Goal: Information Seeking & Learning: Learn about a topic

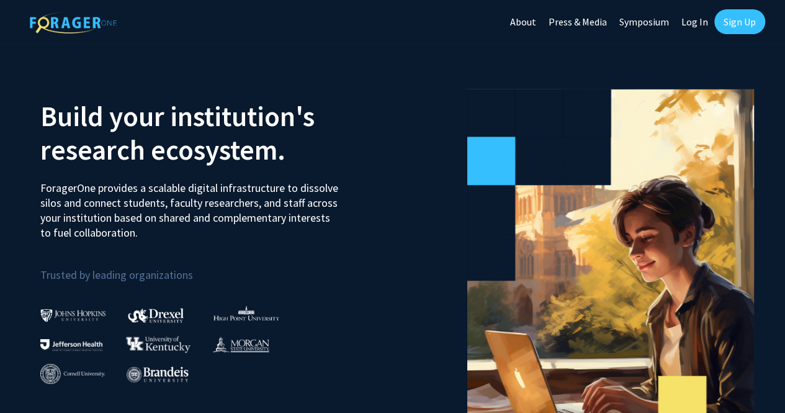
click at [703, 14] on link "Log In" at bounding box center [694, 21] width 39 height 43
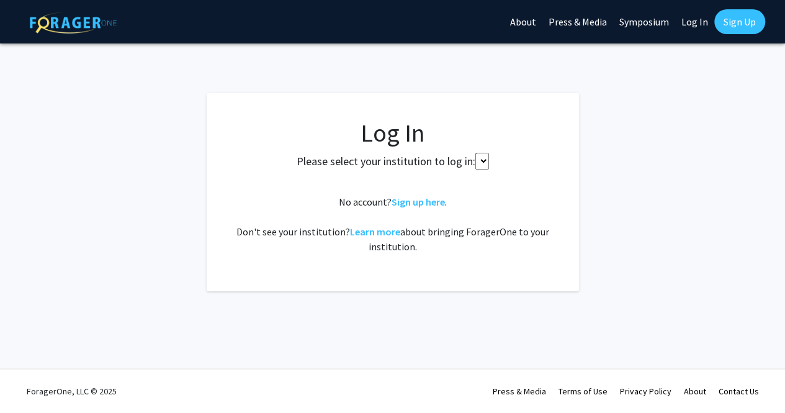
select select
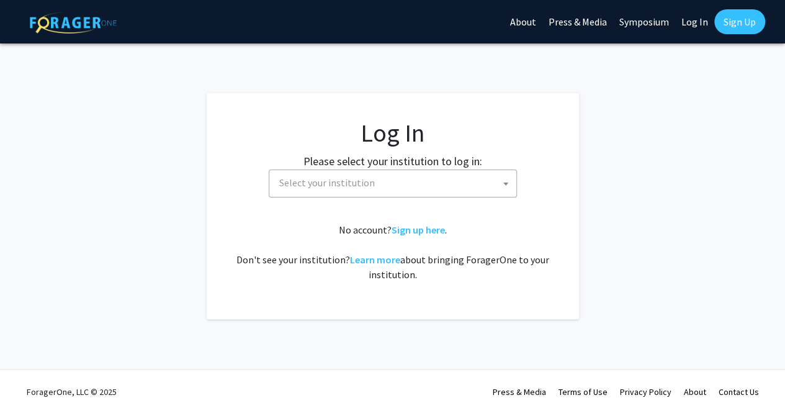
click at [731, 10] on link "Sign Up" at bounding box center [739, 21] width 51 height 25
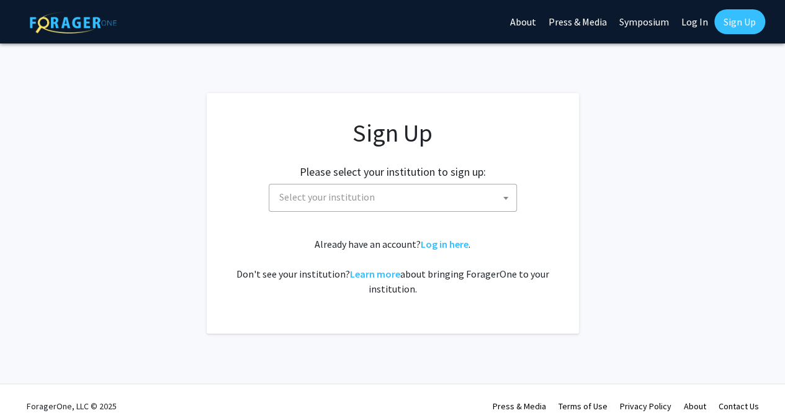
click at [454, 185] on span "Select your institution" at bounding box center [395, 196] width 242 height 25
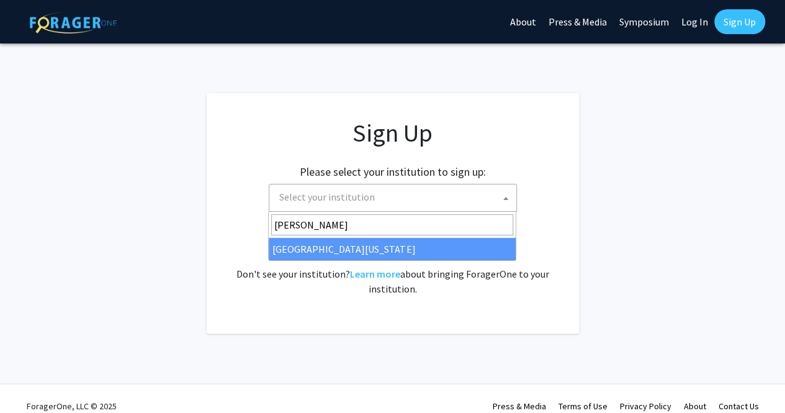
type input "[PERSON_NAME]"
select select "31"
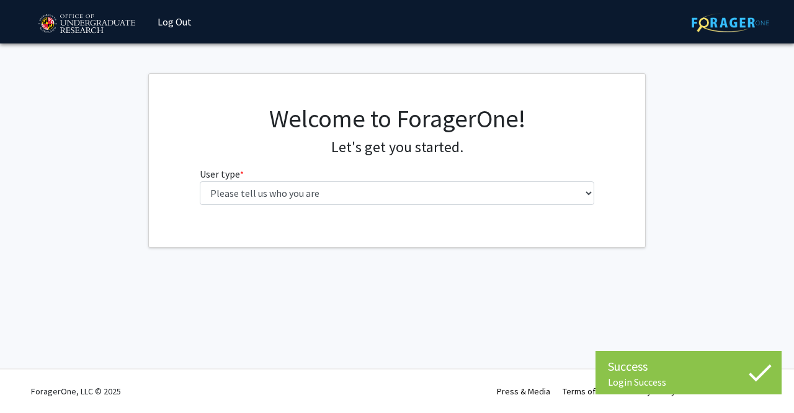
click at [420, 179] on fg-select "User type * required Please tell us who you are Undergraduate Student Master's …" at bounding box center [397, 185] width 395 height 38
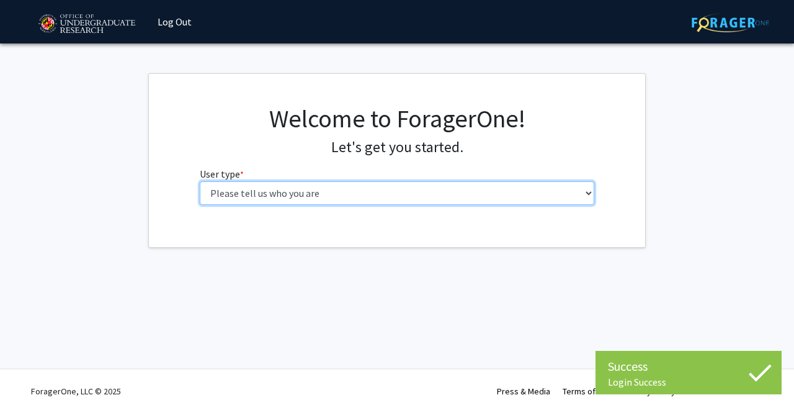
click at [400, 193] on select "Please tell us who you are Undergraduate Student Master's Student Doctoral Cand…" at bounding box center [397, 193] width 395 height 24
select select "1: undergrad"
click at [200, 181] on select "Please tell us who you are Undergraduate Student Master's Student Doctoral Cand…" at bounding box center [397, 193] width 395 height 24
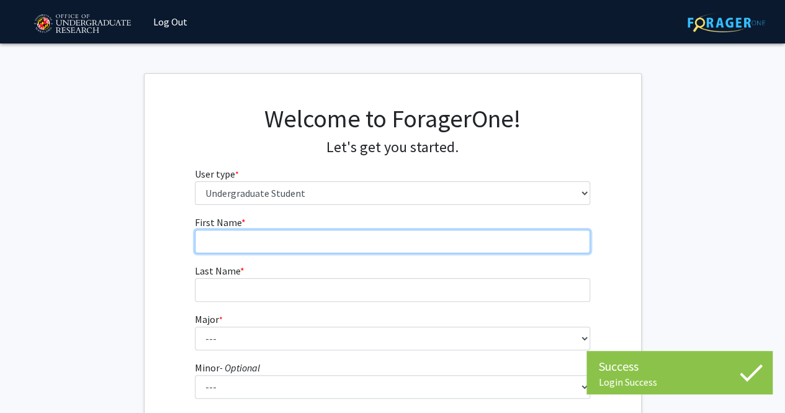
click at [332, 240] on input "First Name * required" at bounding box center [392, 242] width 395 height 24
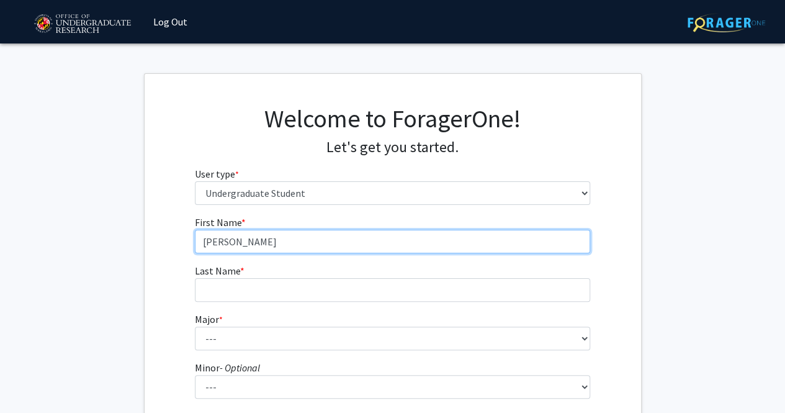
type input "Pranav"
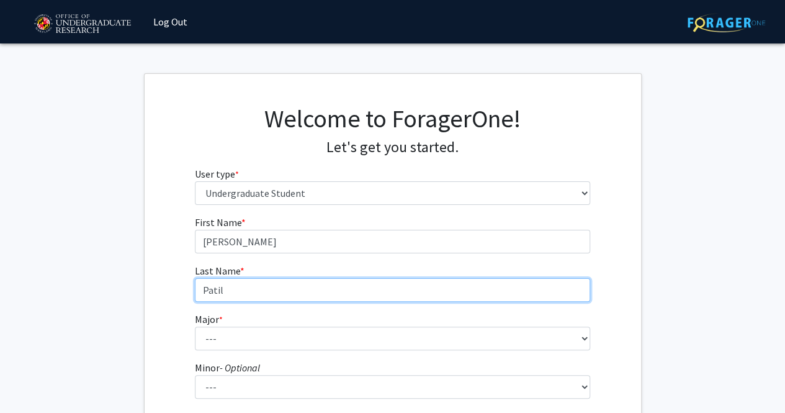
type input "Patil"
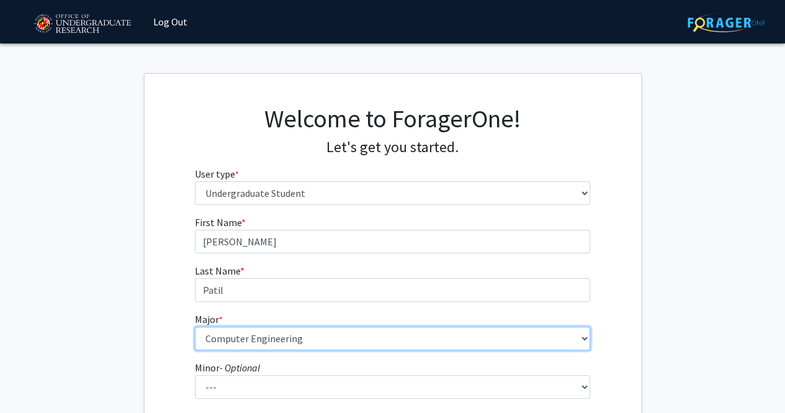
click at [518, 335] on select "--- Accounting Aerospace Engineering African American and Africana Studies Agri…" at bounding box center [392, 338] width 395 height 24
select select "28: 2329"
click at [195, 326] on select "--- Accounting Aerospace Engineering African American and Africana Studies Agri…" at bounding box center [392, 338] width 395 height 24
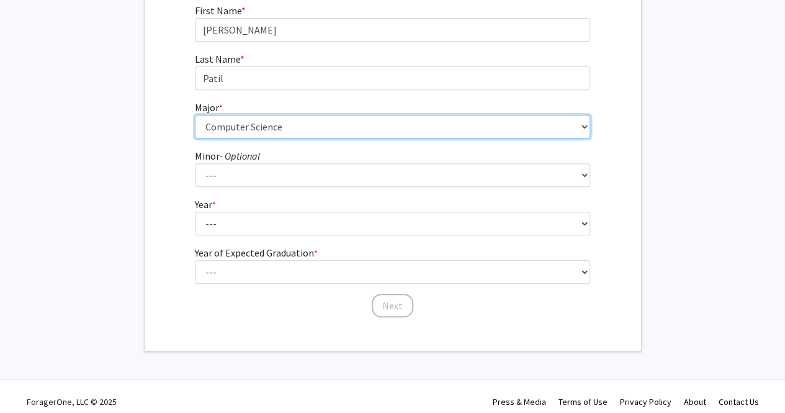
scroll to position [215, 0]
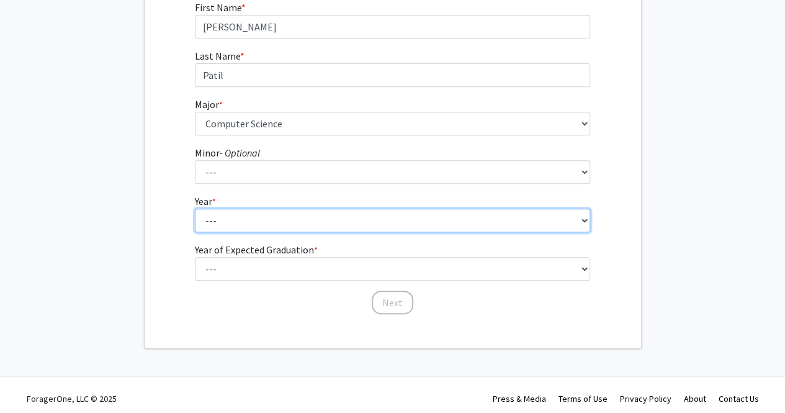
click at [377, 210] on select "--- First-year Sophomore Junior Senior Postbaccalaureate Certificate" at bounding box center [392, 221] width 395 height 24
select select "1: first-year"
click at [195, 209] on select "--- First-year Sophomore Junior Senior Postbaccalaureate Certificate" at bounding box center [392, 221] width 395 height 24
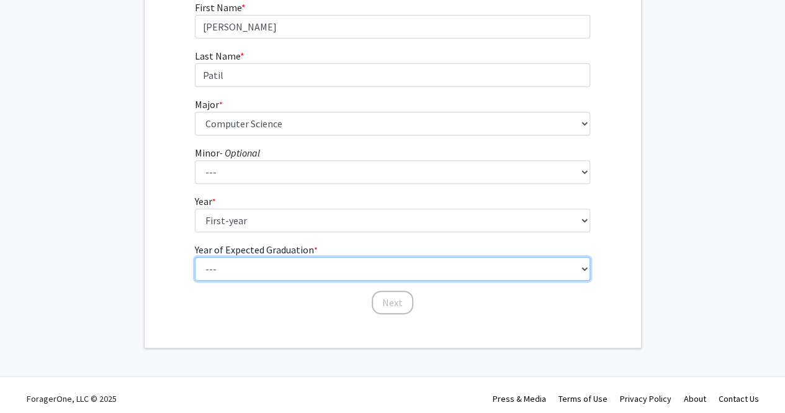
click at [341, 268] on select "--- 2025 2026 2027 2028 2029 2030 2031 2032 2033 2034" at bounding box center [392, 269] width 395 height 24
select select "5: 2029"
click at [195, 257] on select "--- 2025 2026 2027 2028 2029 2030 2031 2032 2033 2034" at bounding box center [392, 269] width 395 height 24
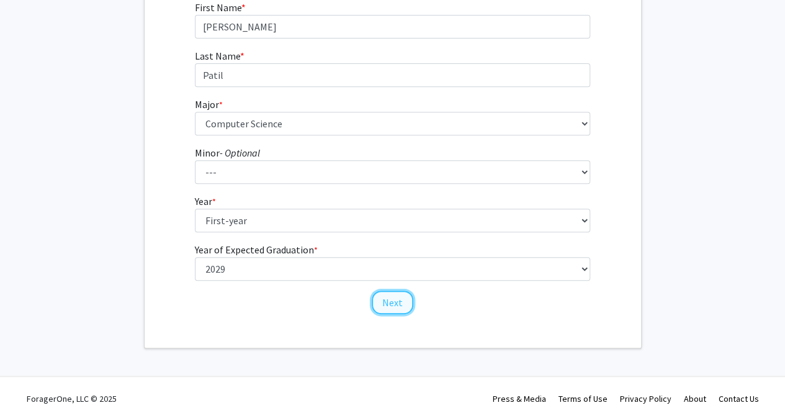
click at [405, 307] on button "Next" at bounding box center [393, 302] width 42 height 24
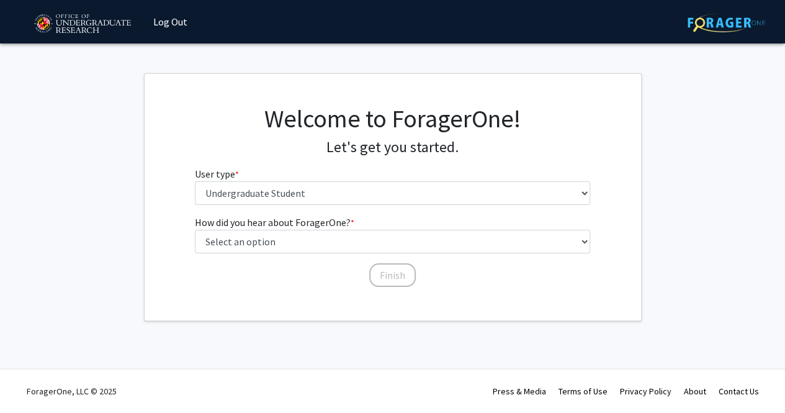
scroll to position [0, 0]
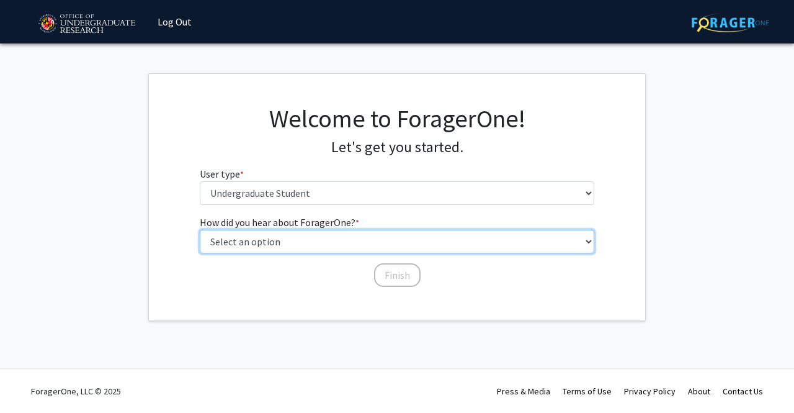
click at [370, 240] on select "Select an option Peer/student recommendation Faculty/staff recommendation Unive…" at bounding box center [397, 242] width 395 height 24
select select "3: university_website"
click at [200, 230] on select "Select an option Peer/student recommendation Faculty/staff recommendation Unive…" at bounding box center [397, 242] width 395 height 24
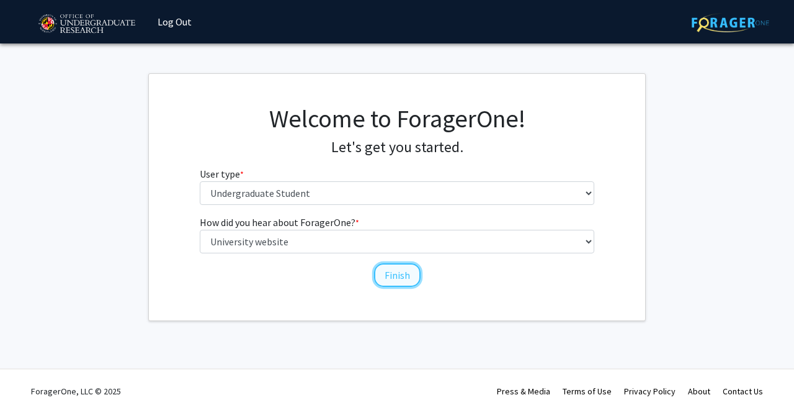
click at [400, 280] on button "Finish" at bounding box center [397, 275] width 47 height 24
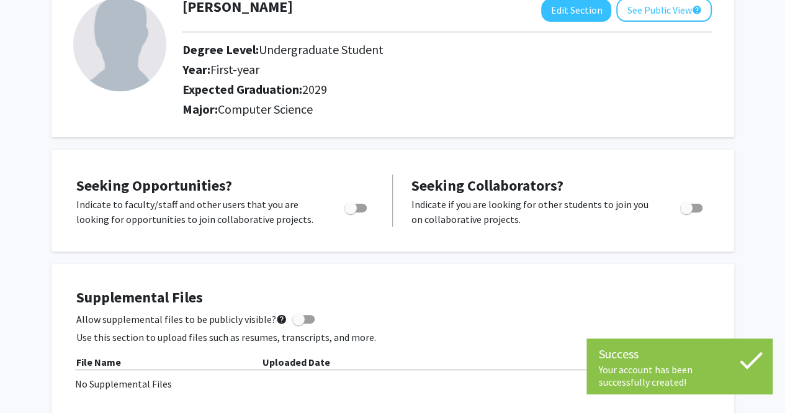
scroll to position [85, 0]
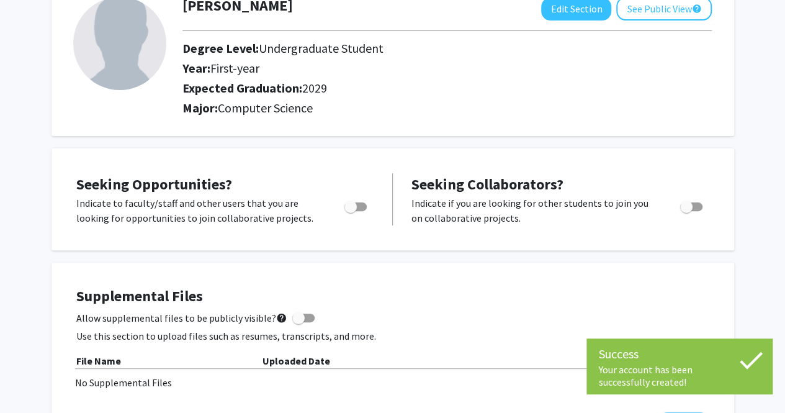
click at [362, 203] on span "Toggle" at bounding box center [355, 206] width 22 height 9
click at [351, 211] on input "Are you actively seeking opportunities?" at bounding box center [350, 211] width 1 height 1
checkbox input "true"
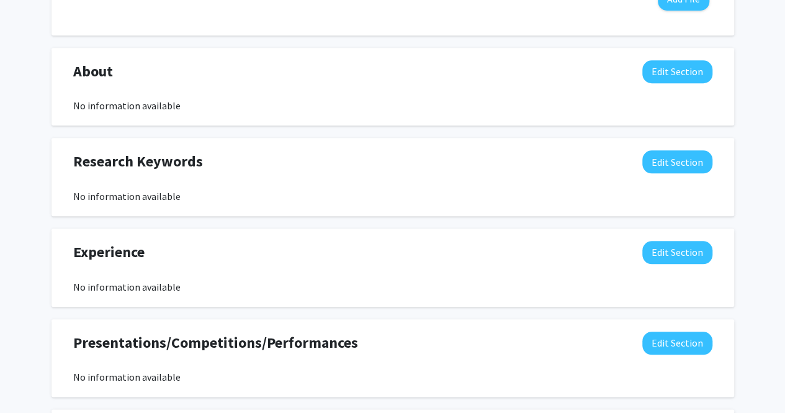
scroll to position [510, 0]
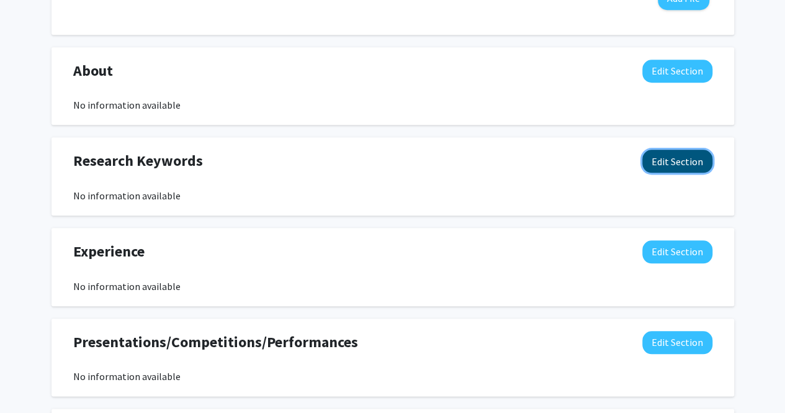
click at [671, 169] on button "Edit Section" at bounding box center [677, 161] width 70 height 23
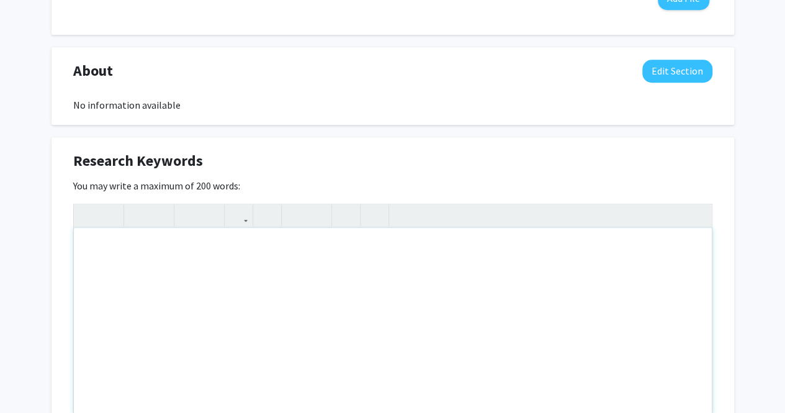
click at [433, 254] on div "Note to users with screen readers: Please deactivate our accessibility plugin f…" at bounding box center [393, 321] width 638 height 186
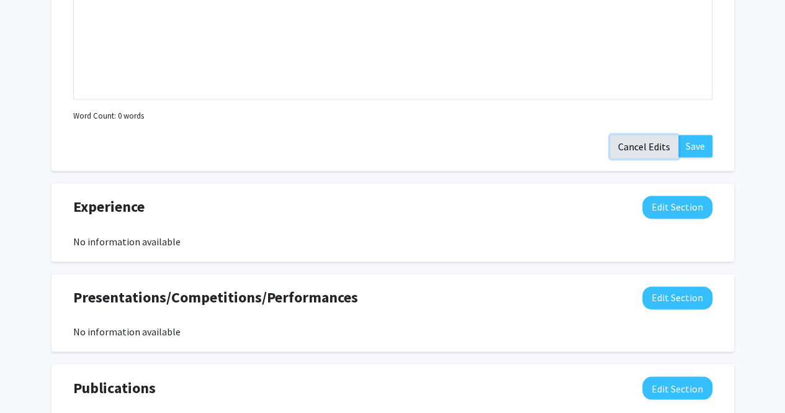
click at [652, 148] on button "Cancel Edits" at bounding box center [644, 147] width 68 height 24
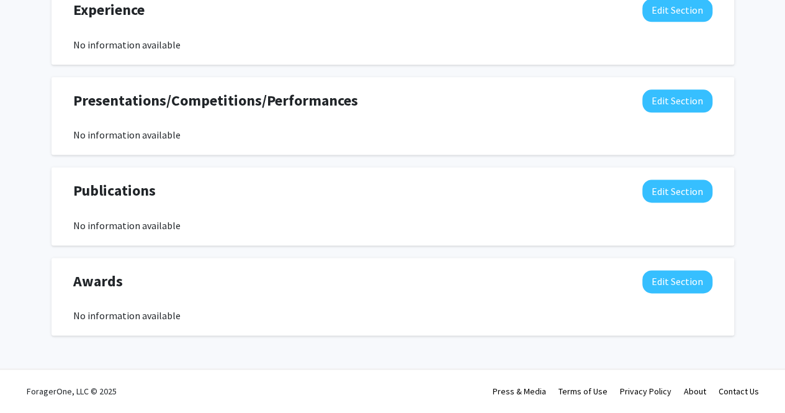
scroll to position [751, 0]
click at [614, 153] on div "Presentations/Competitions/Performances Edit Section No information available Y…" at bounding box center [393, 117] width 683 height 78
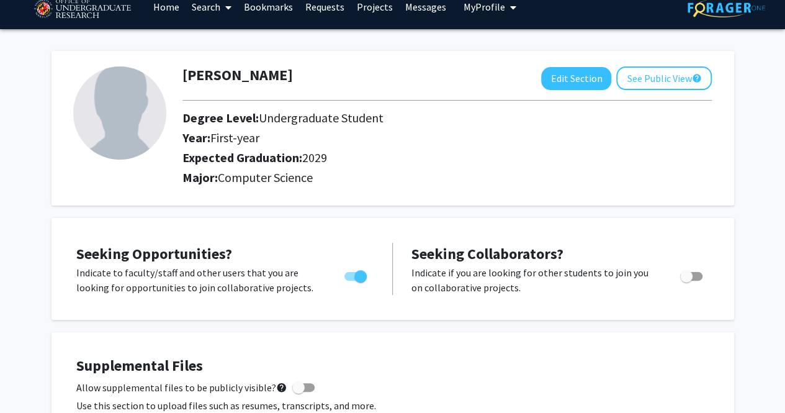
scroll to position [0, 0]
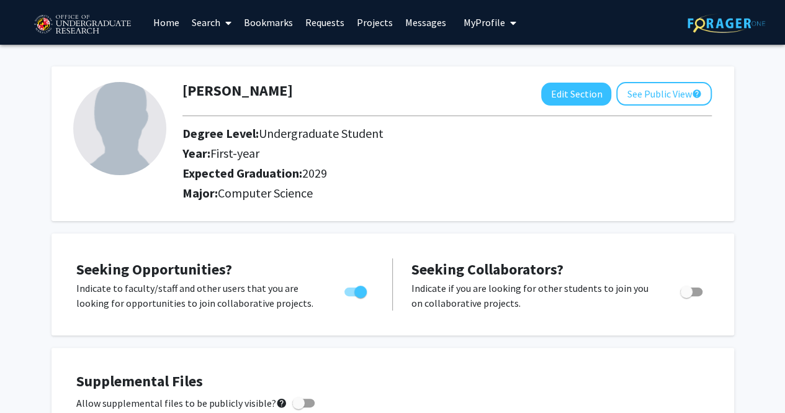
click at [164, 18] on link "Home" at bounding box center [166, 22] width 38 height 43
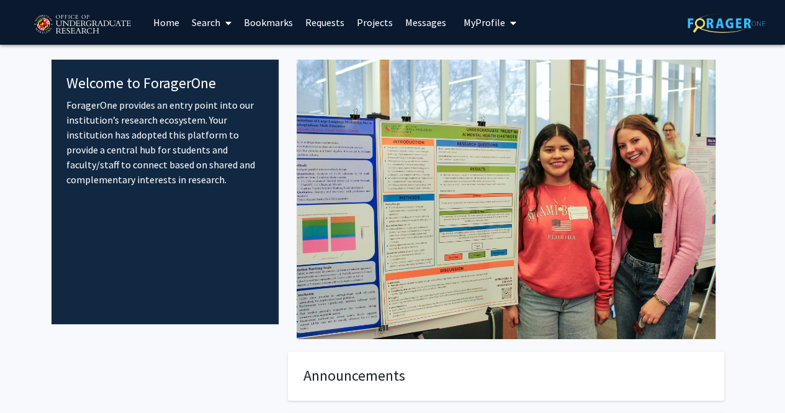
click at [222, 17] on span at bounding box center [225, 22] width 11 height 43
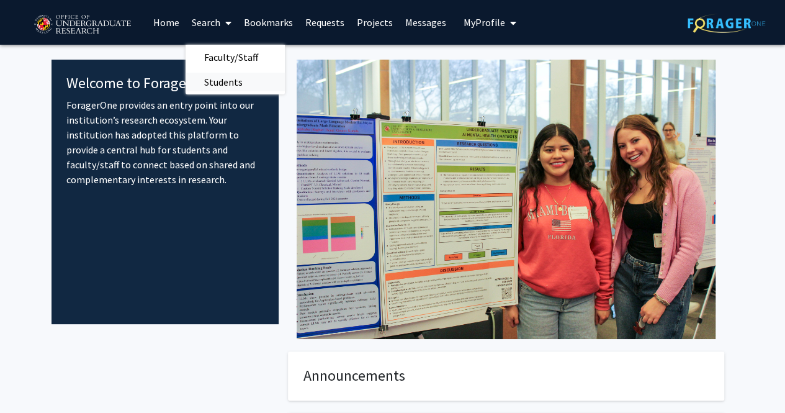
click at [250, 78] on span "Students" at bounding box center [224, 82] width 76 height 25
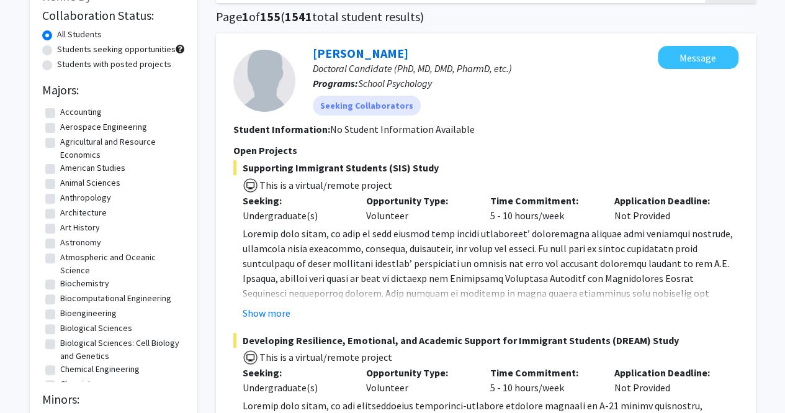
scroll to position [93, 0]
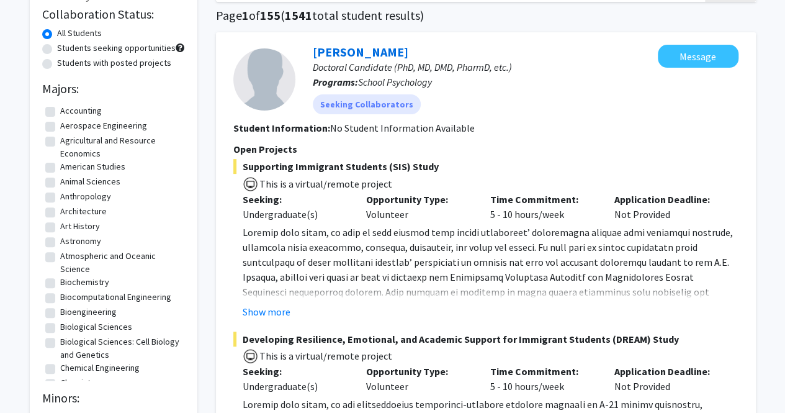
click at [144, 60] on label "Students with posted projects" at bounding box center [114, 62] width 114 height 13
click at [65, 60] on input "Students with posted projects" at bounding box center [61, 60] width 8 height 8
radio input "true"
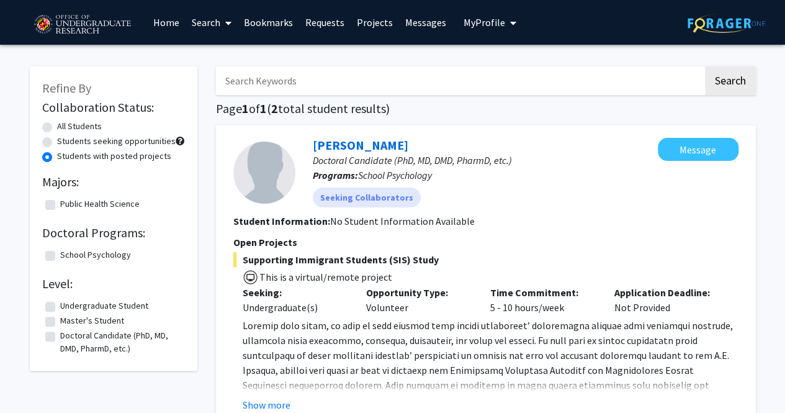
click at [57, 125] on label "All Students" at bounding box center [79, 126] width 45 height 13
click at [57, 125] on input "All Students" at bounding box center [61, 124] width 8 height 8
radio input "true"
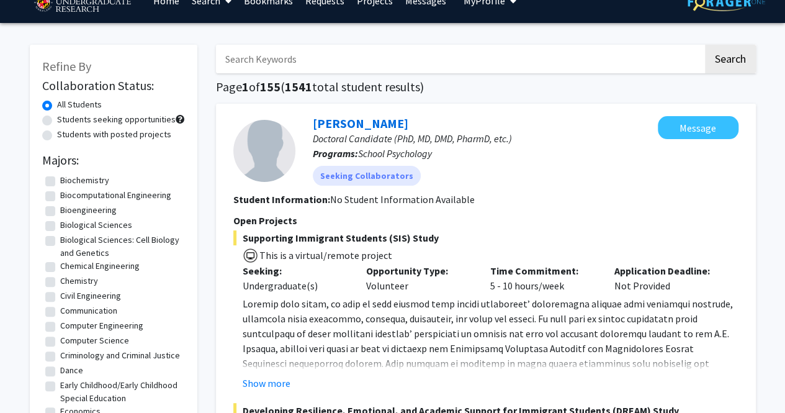
scroll to position [22, 0]
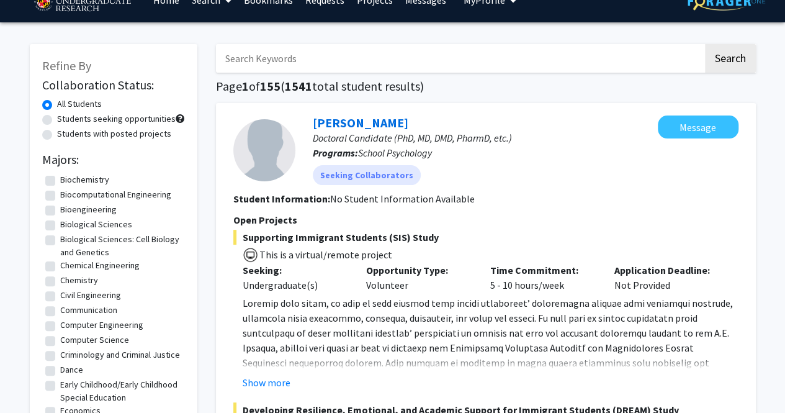
click at [60, 338] on label "Computer Science" at bounding box center [94, 339] width 69 height 13
click at [60, 338] on input "Computer Science" at bounding box center [64, 337] width 8 height 8
checkbox input "true"
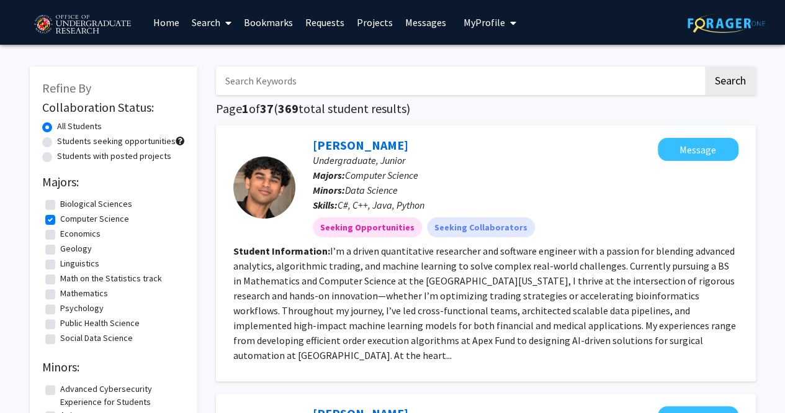
click at [209, 20] on link "Search" at bounding box center [212, 22] width 52 height 43
click at [207, 52] on span "Faculty/Staff" at bounding box center [231, 57] width 91 height 25
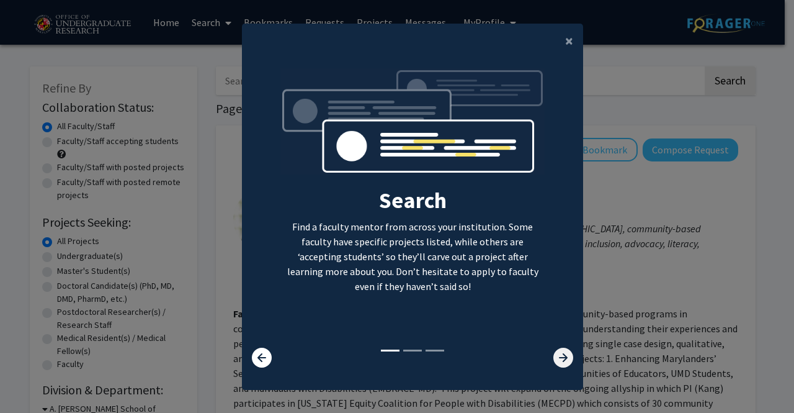
click at [554, 359] on icon at bounding box center [564, 358] width 20 height 20
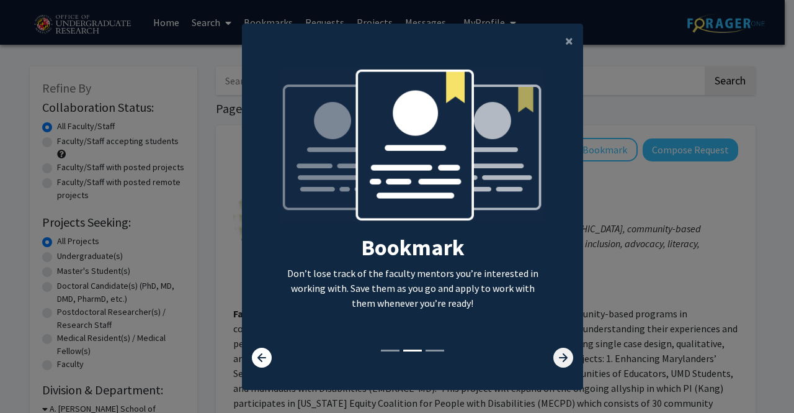
click at [554, 359] on icon at bounding box center [564, 358] width 20 height 20
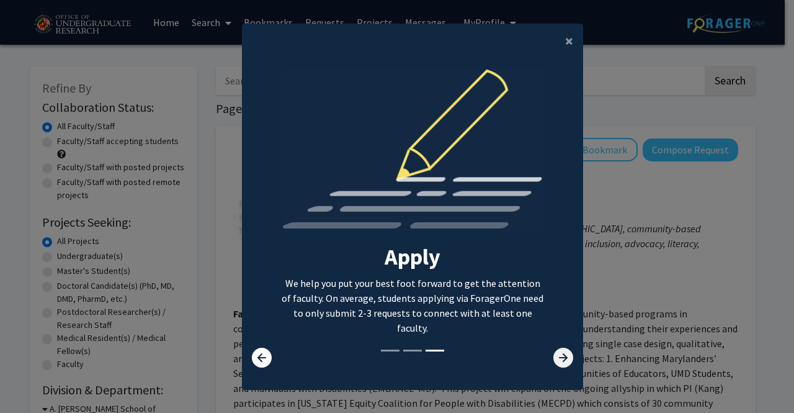
click at [554, 359] on icon at bounding box center [564, 358] width 20 height 20
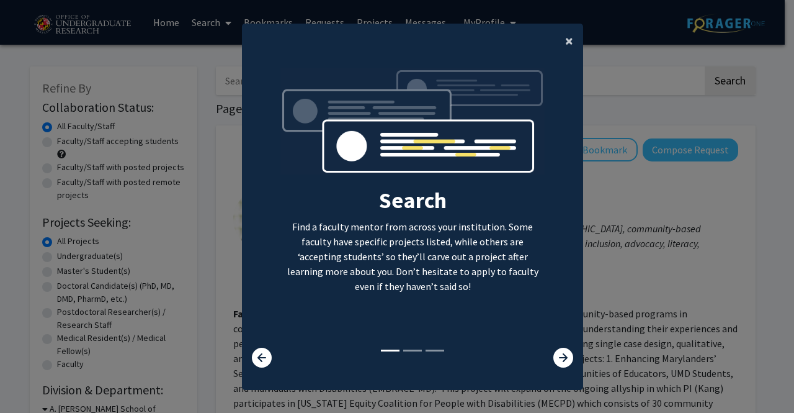
click at [565, 36] on span "×" at bounding box center [569, 40] width 8 height 19
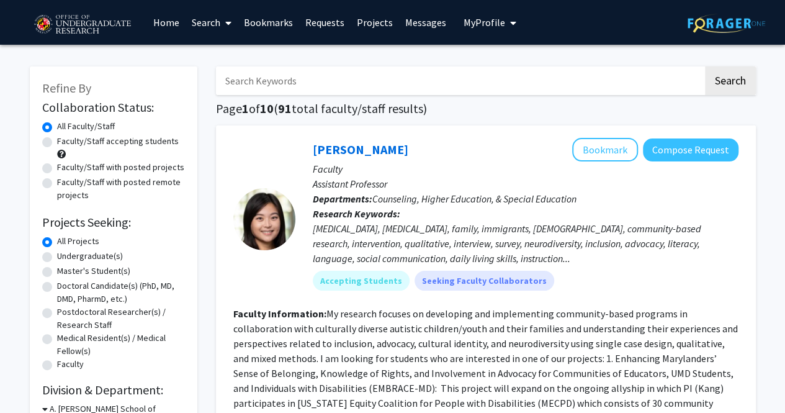
click at [104, 138] on label "Faculty/Staff accepting students" at bounding box center [118, 141] width 122 height 13
click at [65, 138] on input "Faculty/Staff accepting students" at bounding box center [61, 139] width 8 height 8
radio input "true"
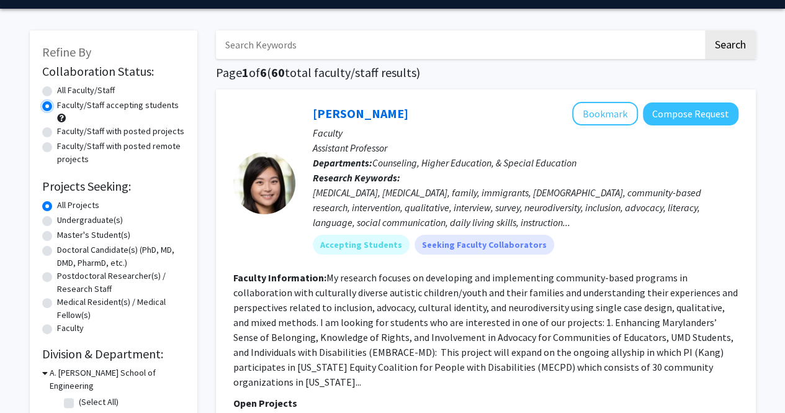
scroll to position [38, 0]
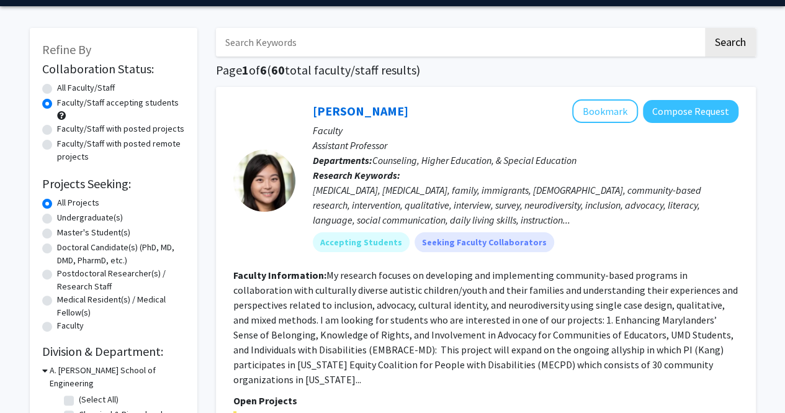
click at [60, 216] on label "Undergraduate(s)" at bounding box center [90, 217] width 66 height 13
click at [60, 216] on input "Undergraduate(s)" at bounding box center [61, 215] width 8 height 8
radio input "true"
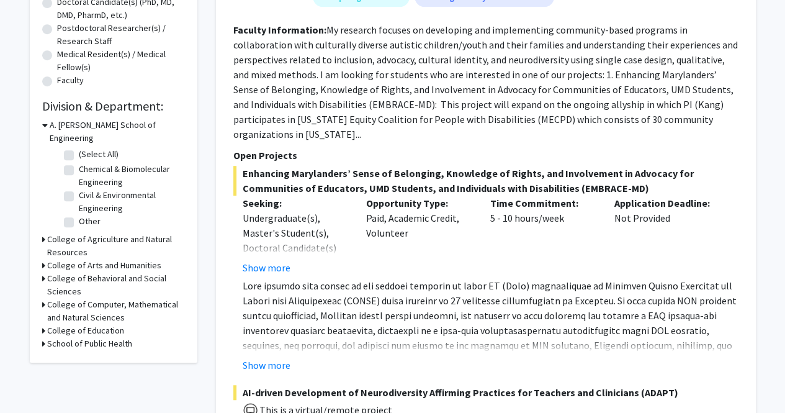
scroll to position [284, 0]
click at [88, 297] on h3 "College of Computer, Mathematical and Natural Sciences" at bounding box center [116, 310] width 138 height 26
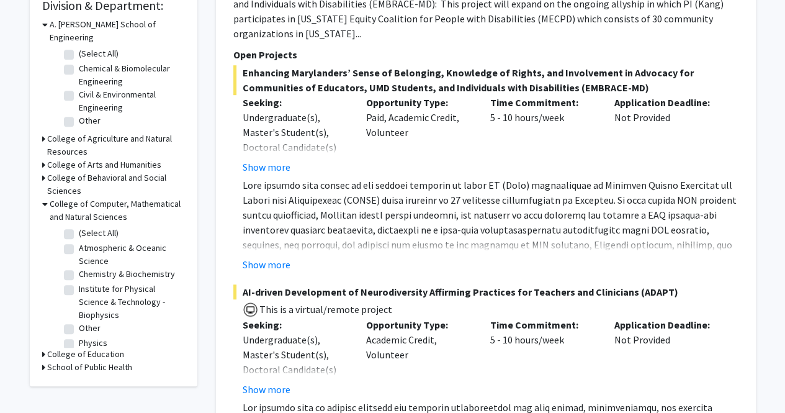
scroll to position [385, 0]
click at [79, 322] on label "Other" at bounding box center [90, 327] width 22 height 13
click at [79, 322] on input "Other" at bounding box center [83, 325] width 8 height 8
checkbox input "true"
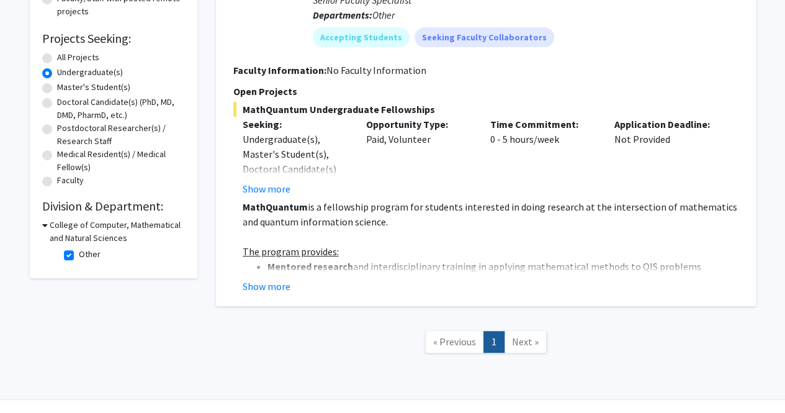
scroll to position [184, 0]
click at [276, 186] on button "Show more" at bounding box center [267, 188] width 48 height 15
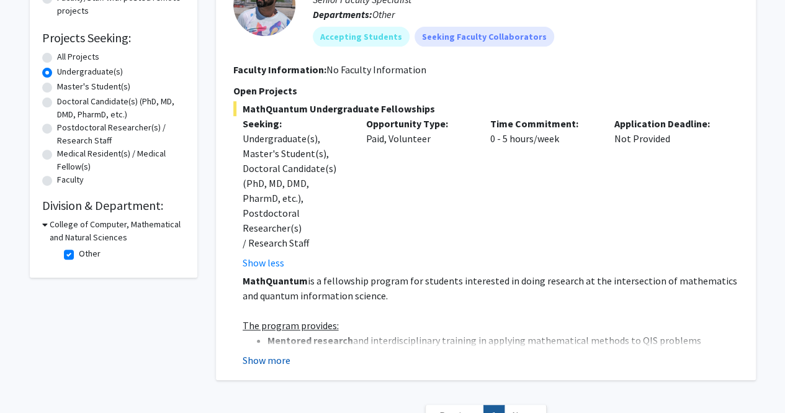
click at [269, 353] on button "Show more" at bounding box center [267, 360] width 48 height 15
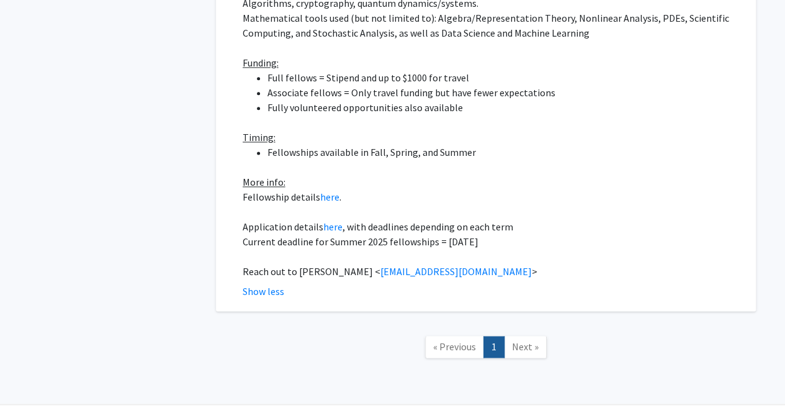
scroll to position [760, 0]
click at [324, 190] on link "here" at bounding box center [329, 196] width 19 height 12
click at [328, 220] on link "here" at bounding box center [332, 226] width 19 height 12
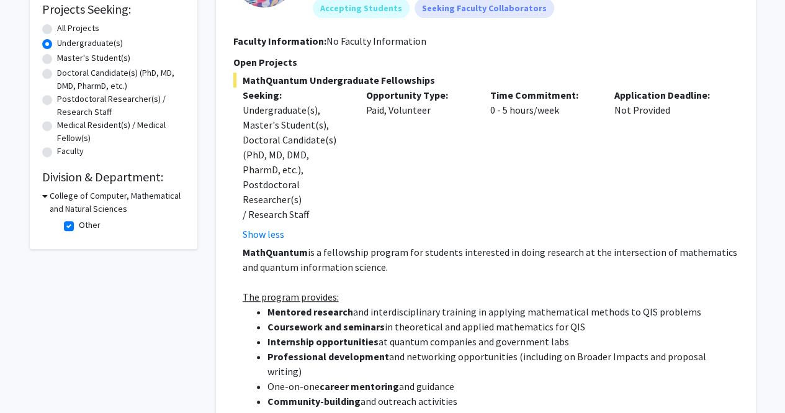
scroll to position [214, 0]
click at [73, 219] on fg-checkbox "Other Other" at bounding box center [123, 225] width 118 height 15
click at [79, 220] on label "Other" at bounding box center [90, 224] width 22 height 13
click at [79, 220] on input "Other" at bounding box center [83, 222] width 8 height 8
checkbox input "false"
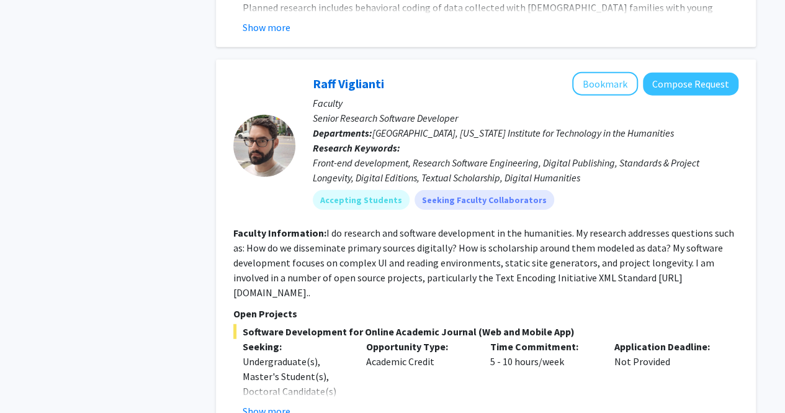
scroll to position [3836, 0]
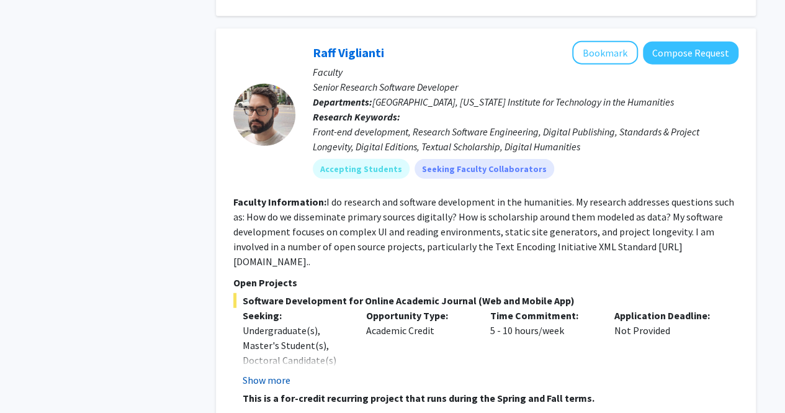
click at [278, 372] on button "Show more" at bounding box center [267, 379] width 48 height 15
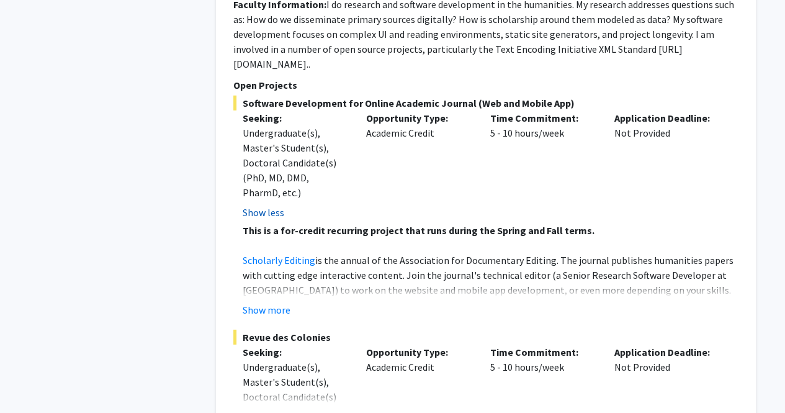
scroll to position [4034, 0]
click at [281, 302] on button "Show more" at bounding box center [267, 309] width 48 height 15
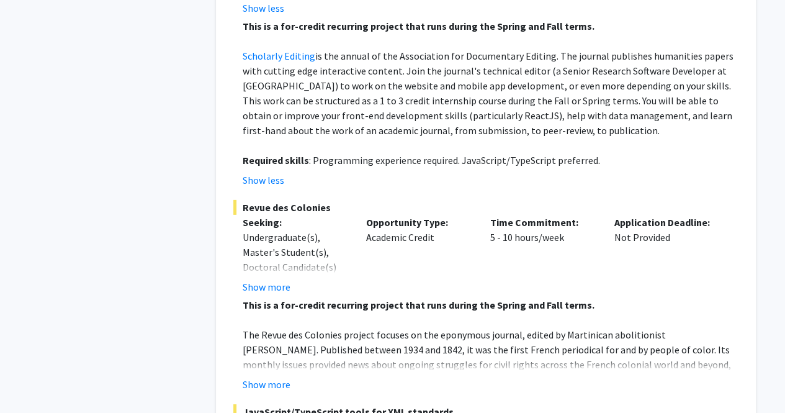
scroll to position [4237, 0]
click at [266, 280] on button "Show more" at bounding box center [267, 287] width 48 height 15
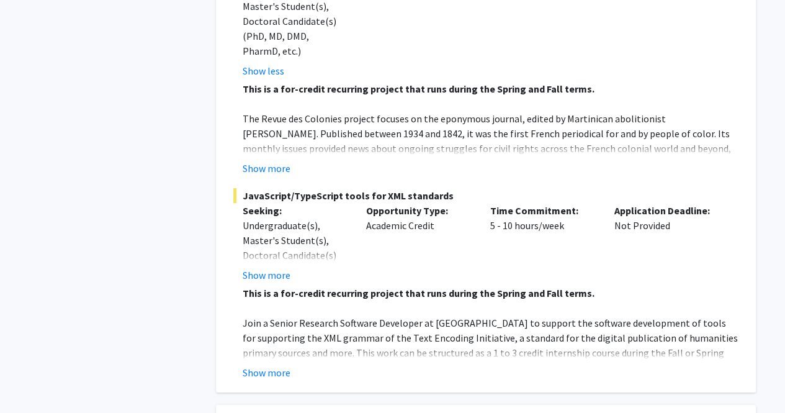
scroll to position [4484, 0]
click at [272, 267] on button "Show more" at bounding box center [267, 274] width 48 height 15
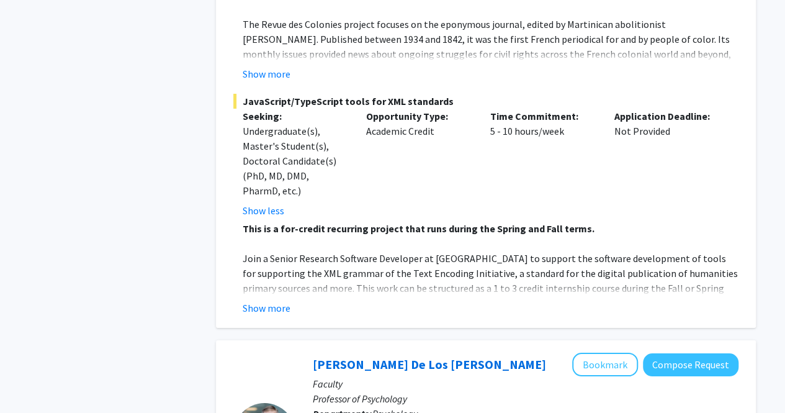
scroll to position [4579, 0]
click at [268, 300] on button "Show more" at bounding box center [267, 307] width 48 height 15
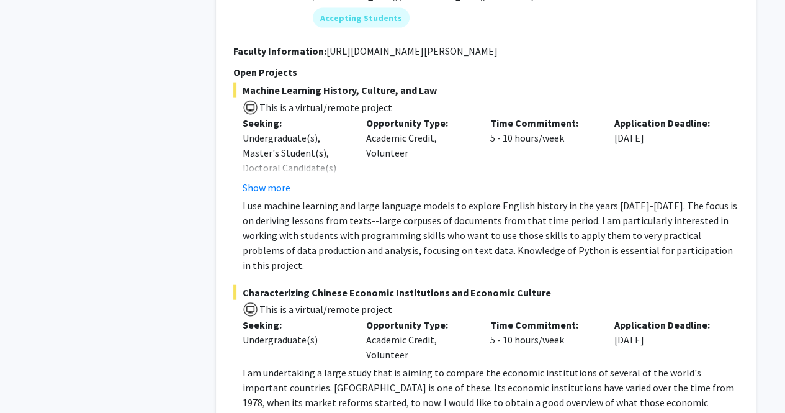
scroll to position [6184, 0]
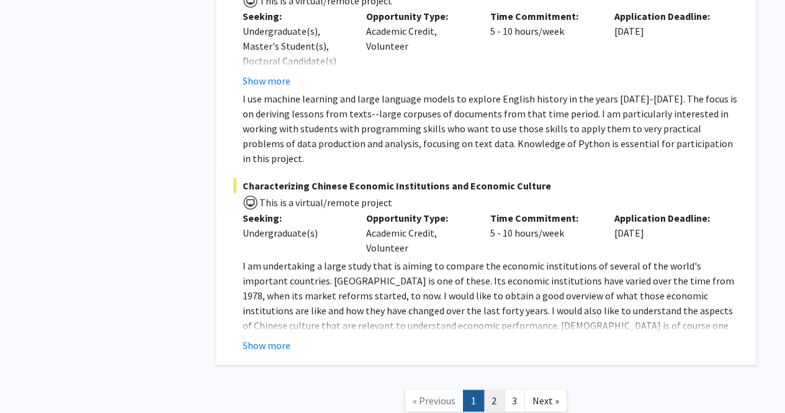
click at [492, 390] on link "2" at bounding box center [494, 401] width 21 height 22
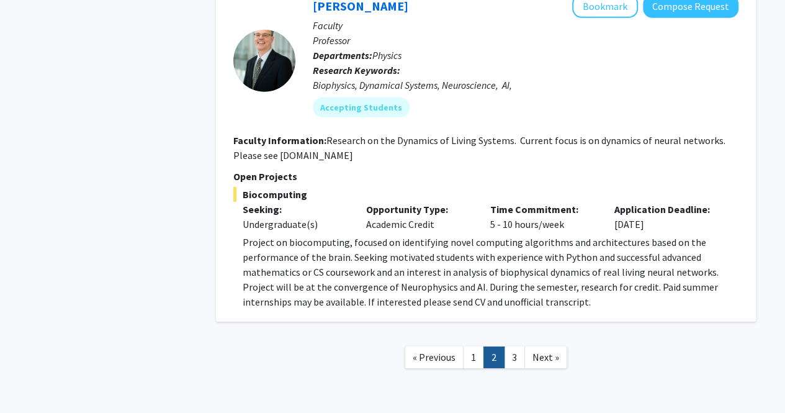
scroll to position [4251, 0]
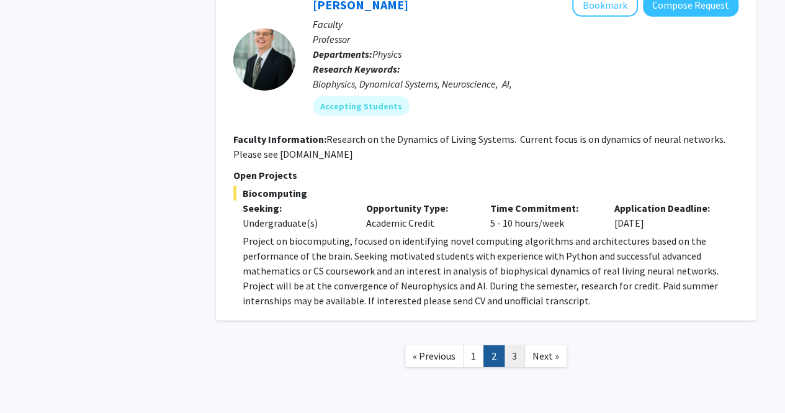
click at [512, 345] on link "3" at bounding box center [514, 356] width 21 height 22
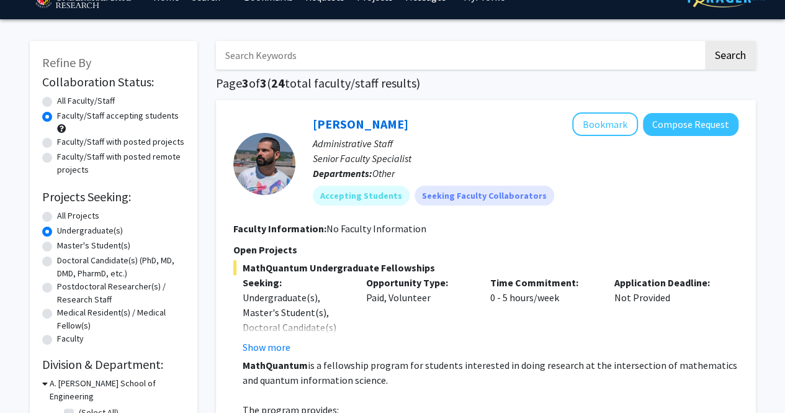
scroll to position [26, 0]
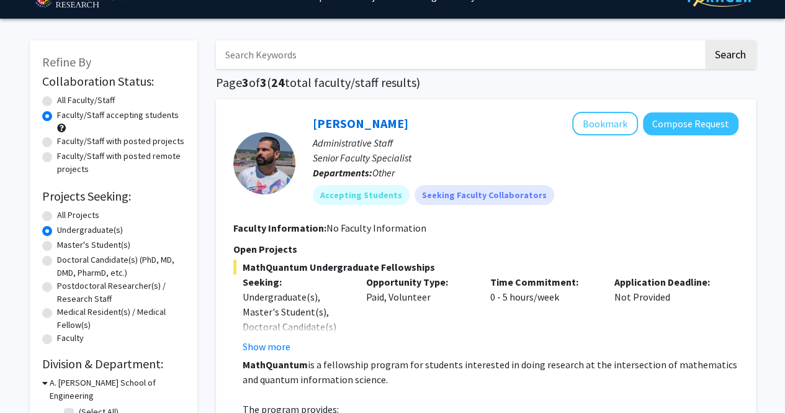
click at [57, 141] on label "Faculty/Staff with posted projects" at bounding box center [120, 141] width 127 height 13
click at [57, 141] on input "Faculty/Staff with posted projects" at bounding box center [61, 139] width 8 height 8
radio input "true"
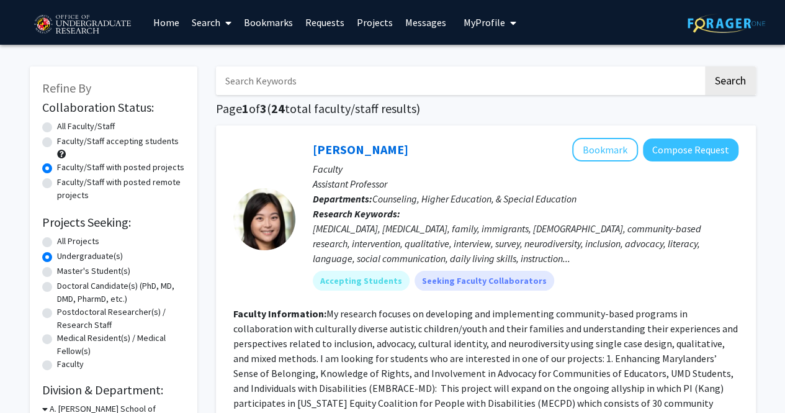
click at [57, 124] on label "All Faculty/Staff" at bounding box center [86, 126] width 58 height 13
click at [57, 124] on input "All Faculty/Staff" at bounding box center [61, 124] width 8 height 8
radio input "true"
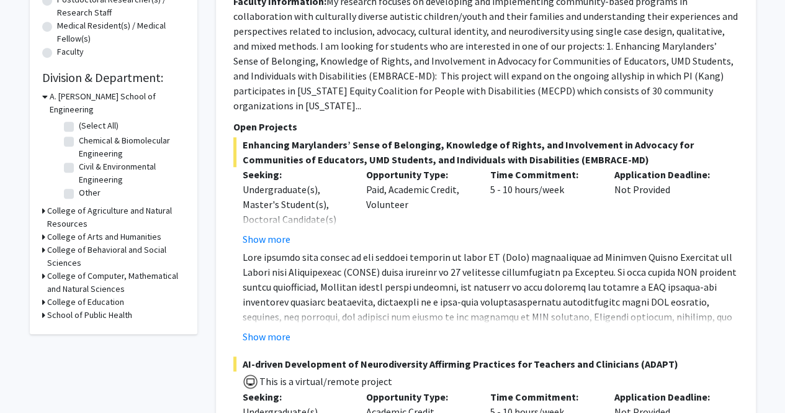
scroll to position [313, 0]
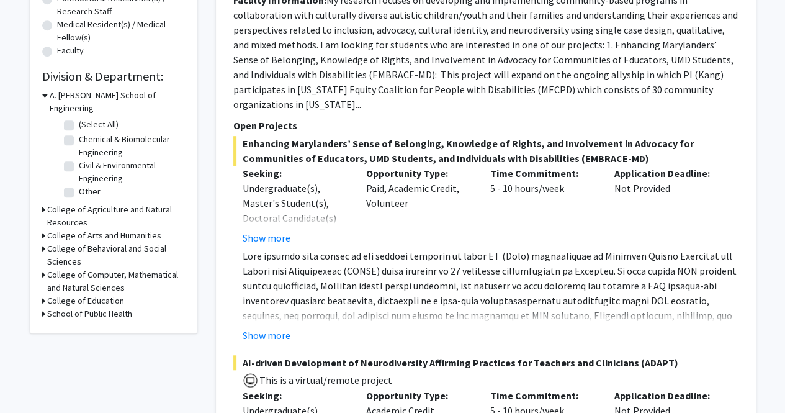
click at [78, 268] on h3 "College of Computer, Mathematical and Natural Sciences" at bounding box center [116, 281] width 138 height 26
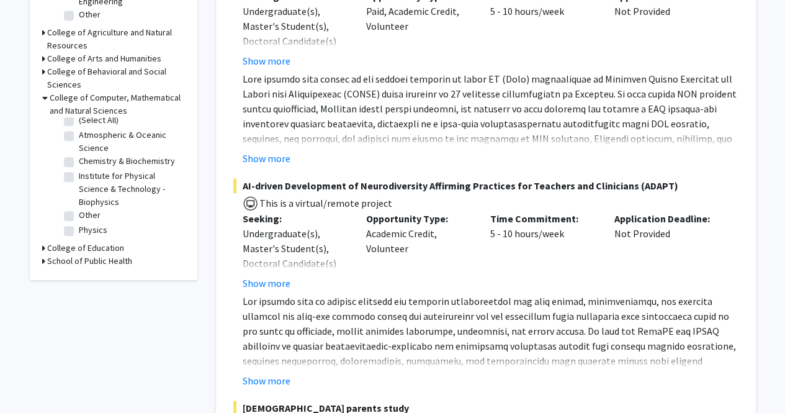
scroll to position [0, 0]
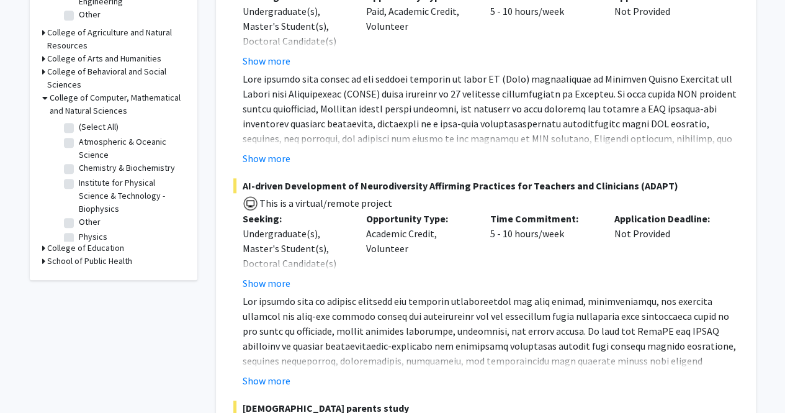
click at [79, 220] on label "Other" at bounding box center [90, 221] width 22 height 13
click at [79, 220] on input "Other" at bounding box center [83, 219] width 8 height 8
checkbox input "true"
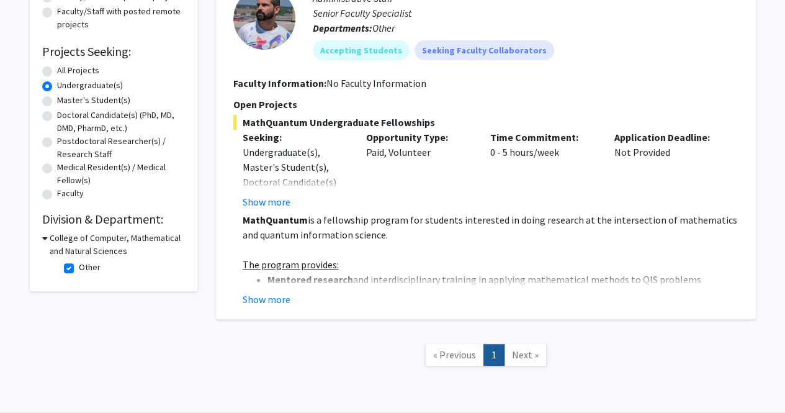
scroll to position [214, 0]
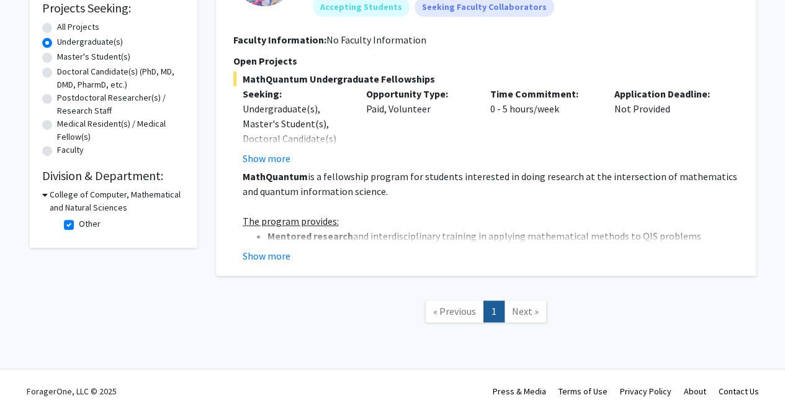
click at [109, 199] on h3 "College of Computer, Mathematical and Natural Sciences" at bounding box center [117, 201] width 135 height 26
click at [109, 199] on h3 "College of Computer, Mathematical and Natural Sciences" at bounding box center [116, 201] width 138 height 26
click at [62, 218] on fg-checkbox-list "Other Other" at bounding box center [123, 224] width 124 height 21
click at [70, 230] on fg-checkbox "Other Other" at bounding box center [123, 224] width 118 height 15
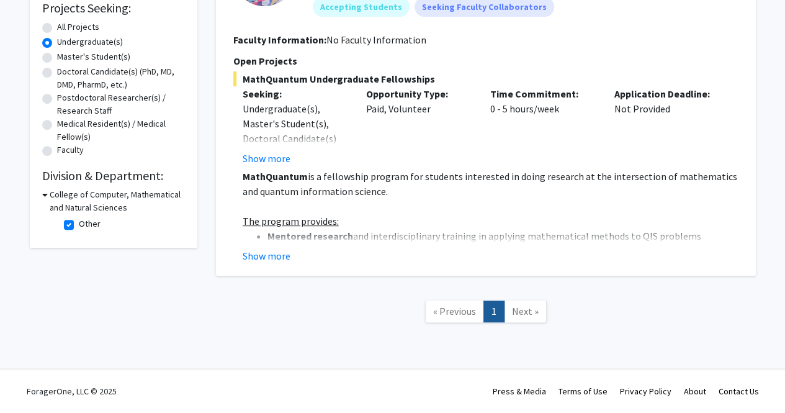
click at [70, 229] on fg-checkbox "Other Other" at bounding box center [123, 224] width 118 height 15
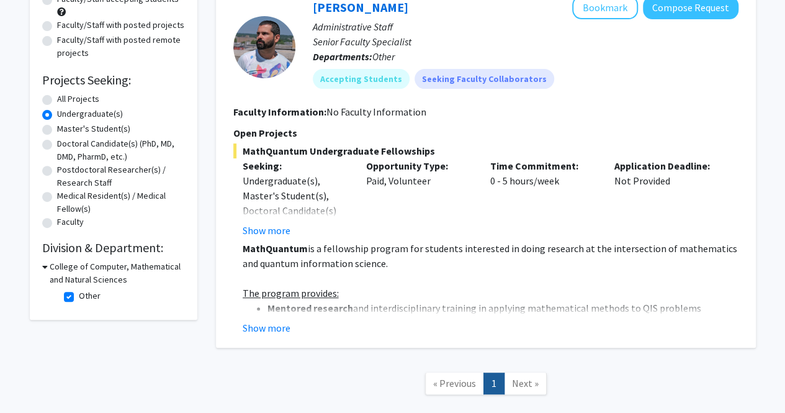
scroll to position [151, 0]
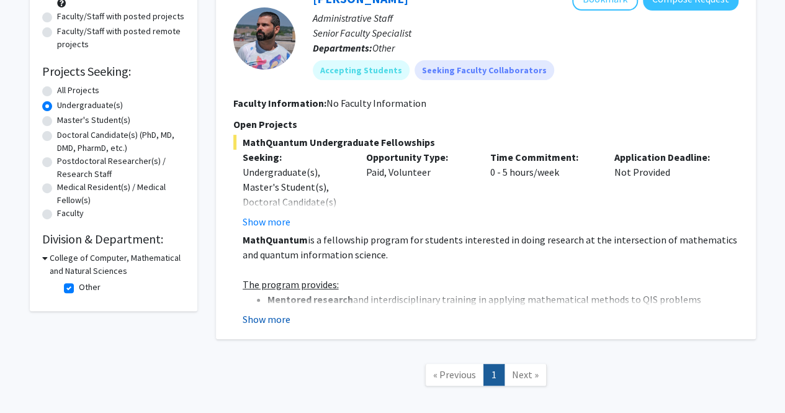
click at [278, 317] on button "Show more" at bounding box center [267, 319] width 48 height 15
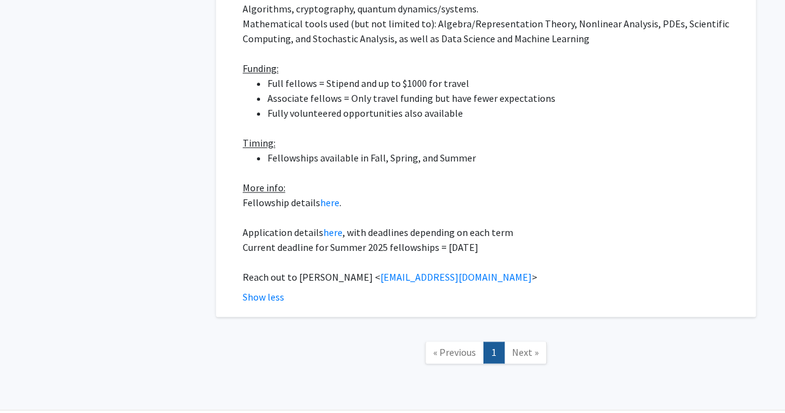
scroll to position [706, 0]
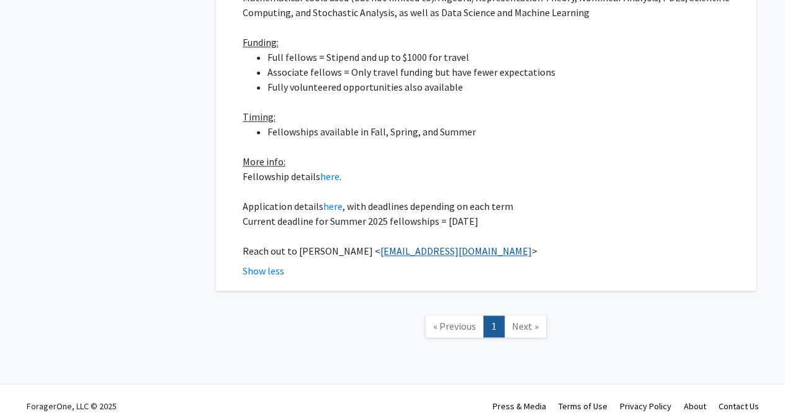
click at [396, 245] on link "dsvolpe@umd.edu" at bounding box center [455, 251] width 151 height 12
click at [443, 243] on p "Reach out to Daniel Serrano < dsvolpe@umd.edu >" at bounding box center [491, 250] width 496 height 15
drag, startPoint x: 443, startPoint y: 233, endPoint x: 363, endPoint y: 236, distance: 80.2
click at [363, 243] on p "Reach out to Daniel Serrano < dsvolpe@umd.edu >" at bounding box center [491, 250] width 496 height 15
copy link "dsvolpe@umd.edu"
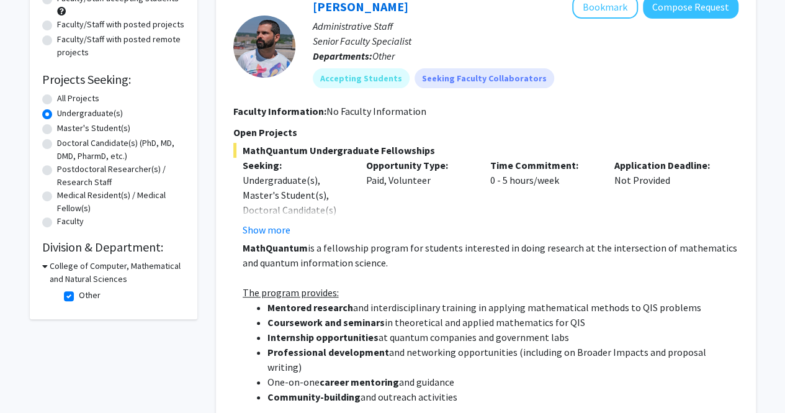
scroll to position [143, 0]
drag, startPoint x: 432, startPoint y: 142, endPoint x: 364, endPoint y: 148, distance: 68.6
click at [364, 148] on span "MathQuantum Undergraduate Fellowships" at bounding box center [485, 149] width 505 height 15
click at [245, 150] on span "MathQuantum Undergraduate Fellowships" at bounding box center [485, 149] width 505 height 15
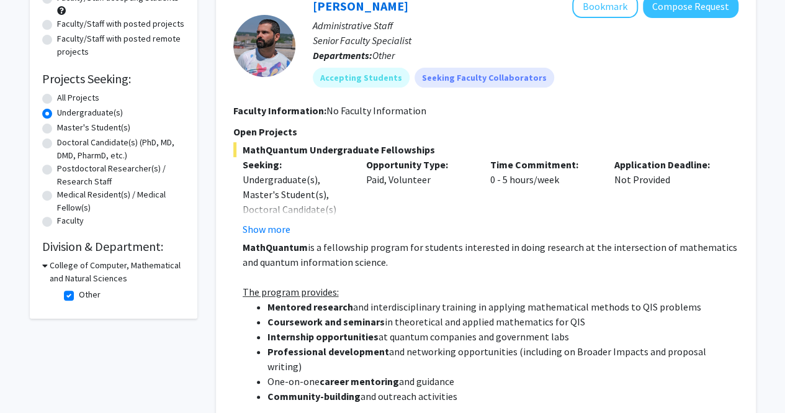
drag, startPoint x: 243, startPoint y: 150, endPoint x: 426, endPoint y: 153, distance: 183.1
click at [426, 153] on span "MathQuantum Undergraduate Fellowships" at bounding box center [485, 149] width 505 height 15
copy span "MathQuantum Undergraduate Fellowships"
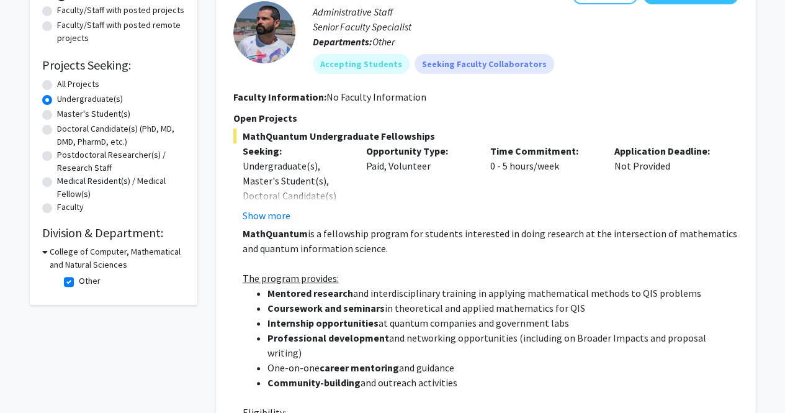
scroll to position [158, 0]
click at [408, 208] on div "Opportunity Type: Paid, Volunteer" at bounding box center [419, 182] width 124 height 79
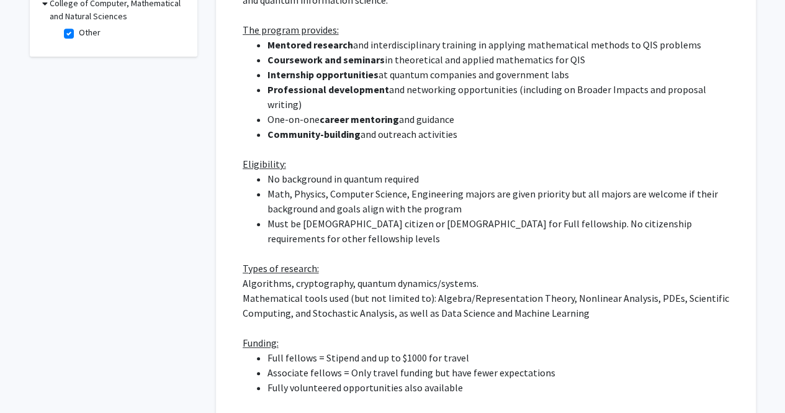
scroll to position [406, 0]
